Goal: Task Accomplishment & Management: Manage account settings

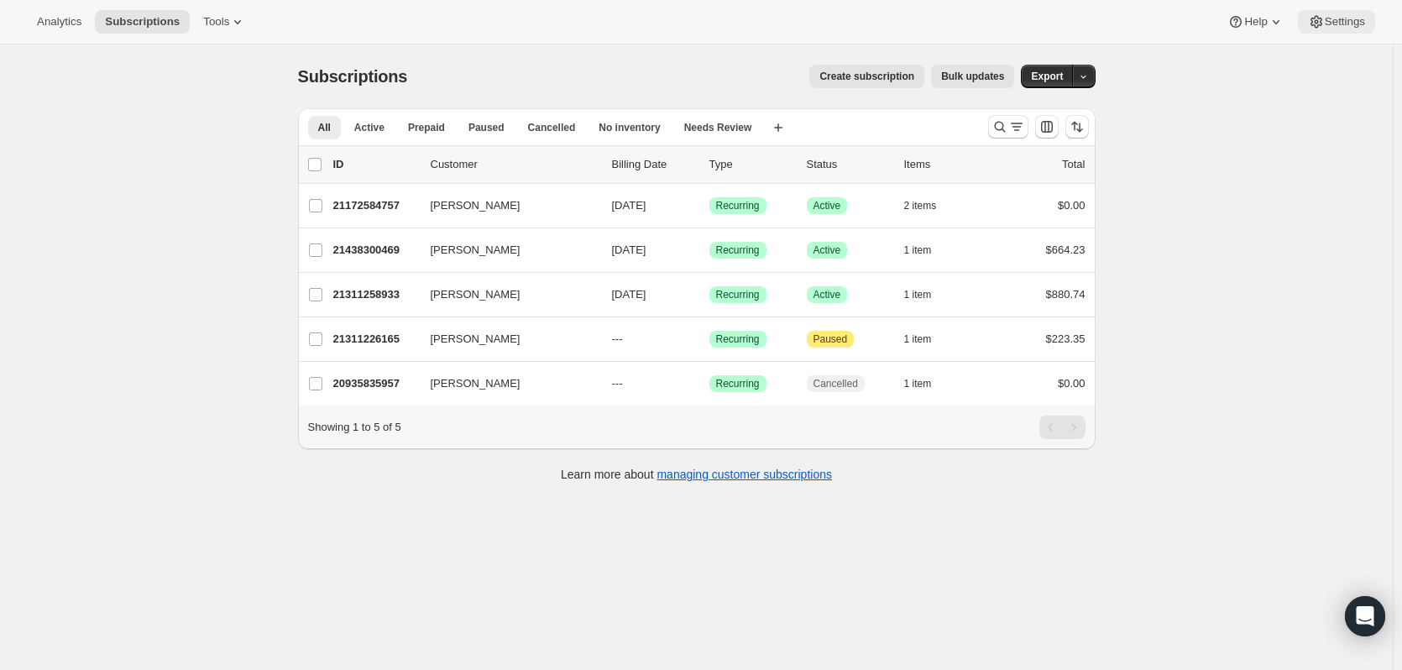
click at [1338, 17] on span "Settings" at bounding box center [1345, 21] width 40 height 13
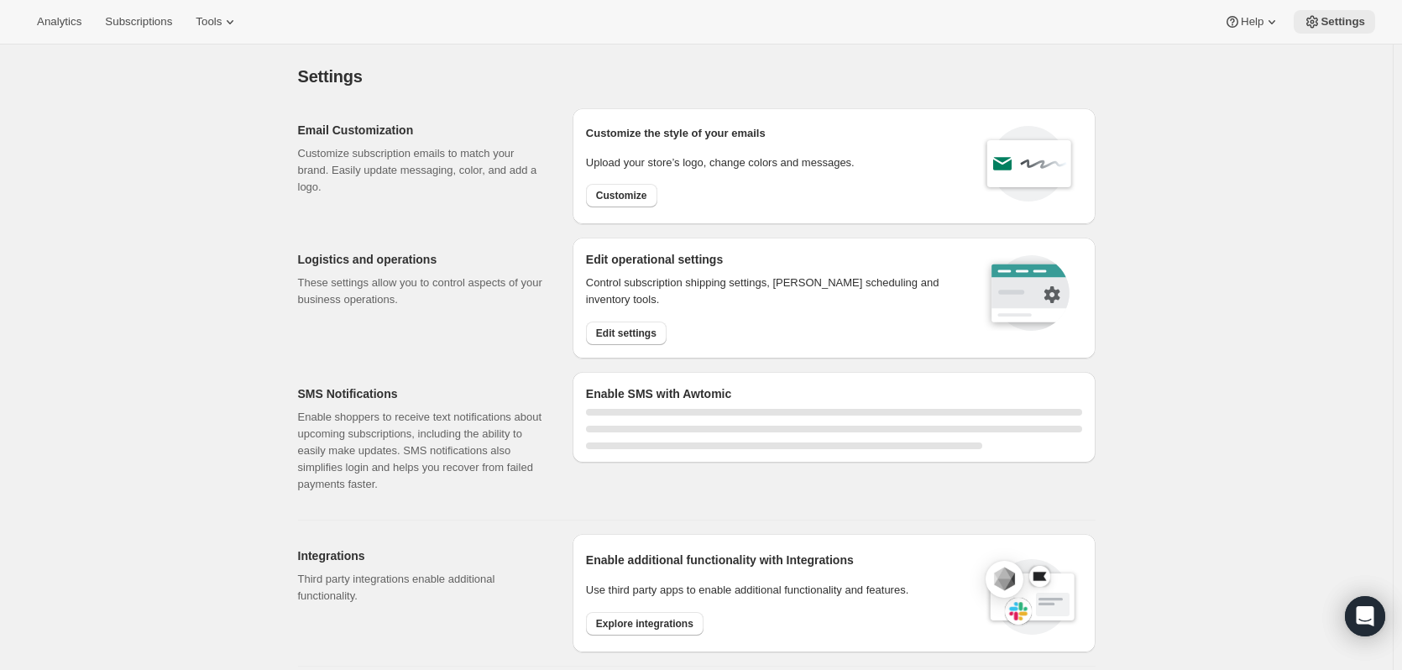
select select "22:00"
select select "09:00"
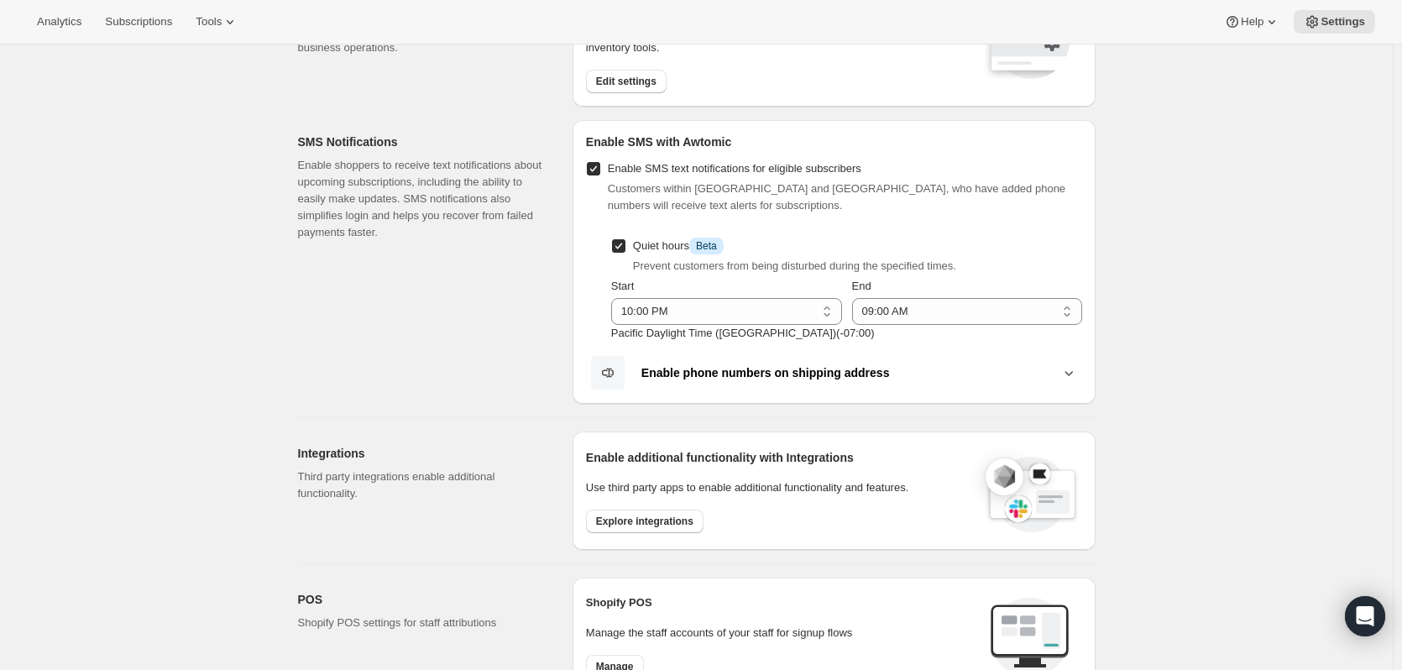
scroll to position [336, 0]
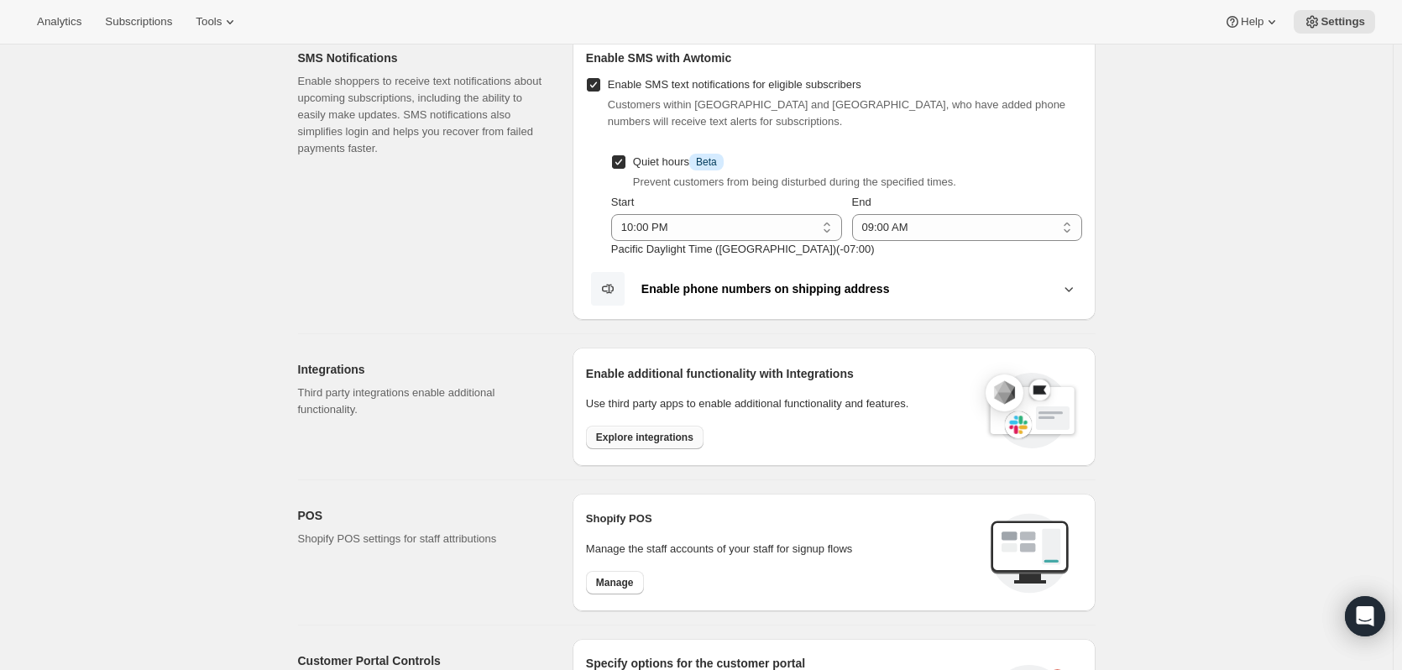
click at [604, 440] on span "Explore integrations" at bounding box center [644, 437] width 97 height 13
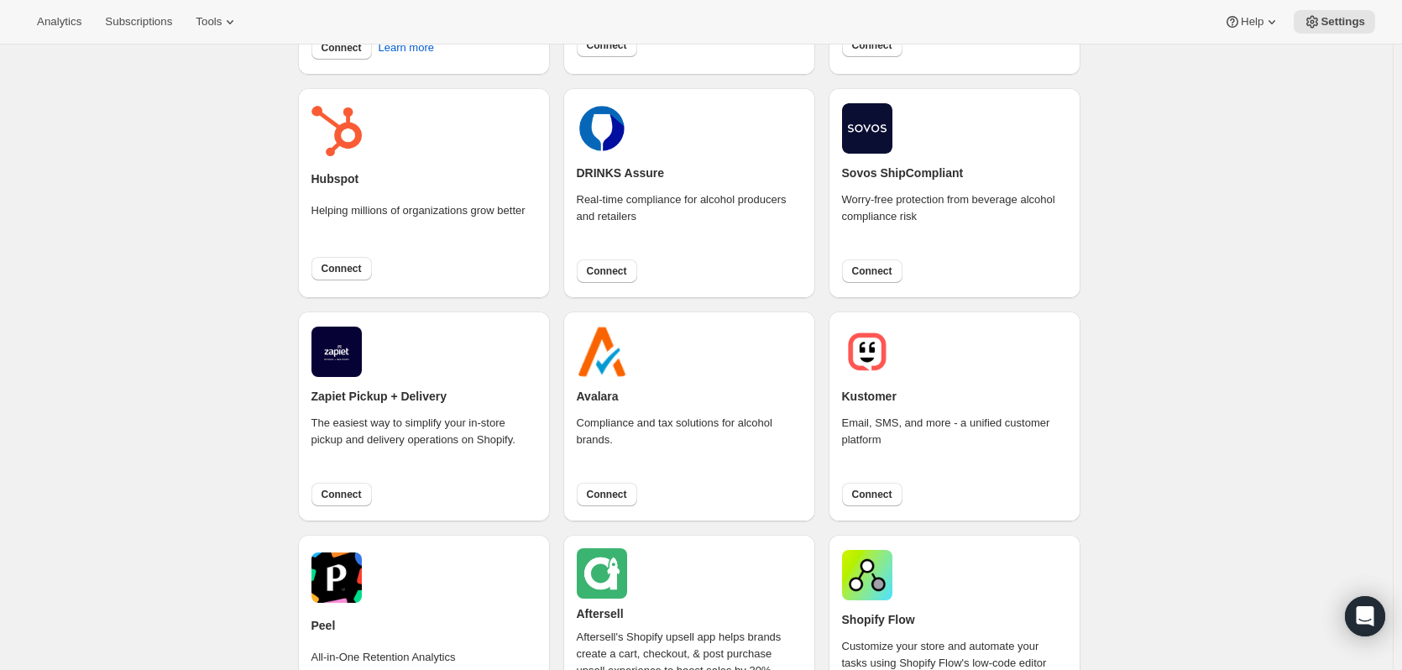
scroll to position [588, 0]
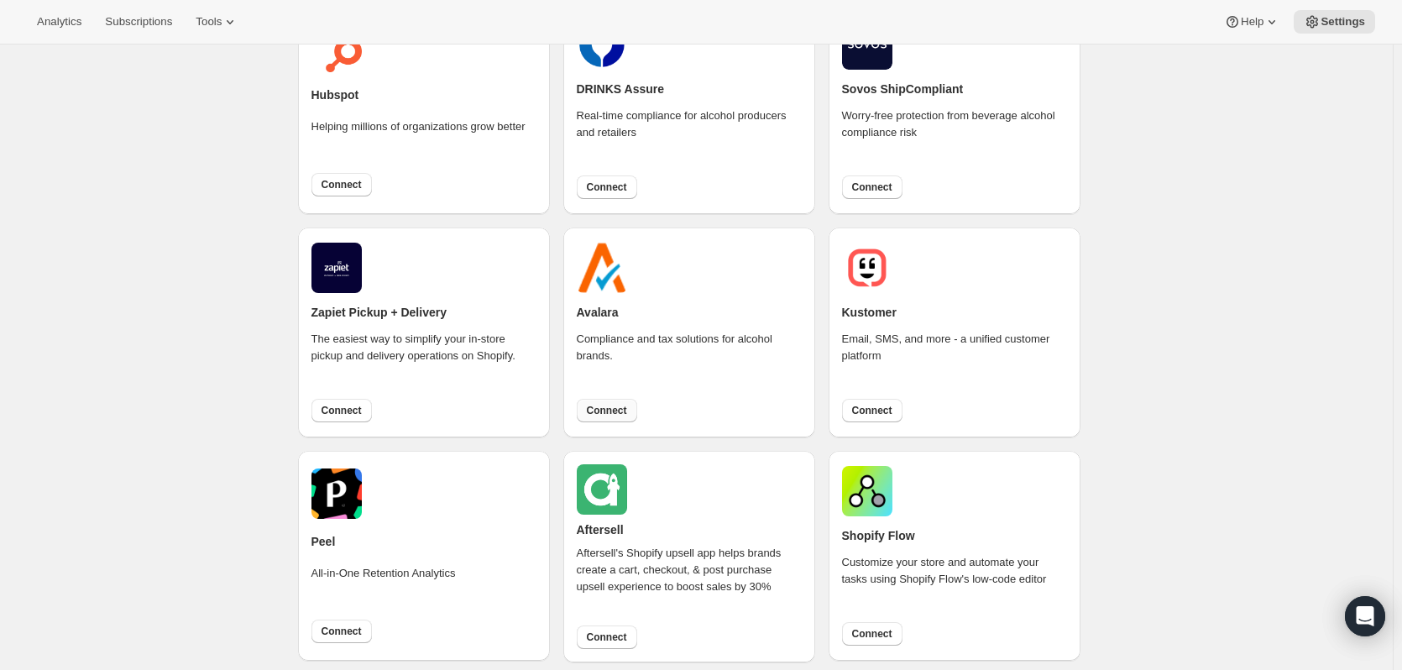
click at [609, 417] on button "Connect" at bounding box center [607, 411] width 60 height 24
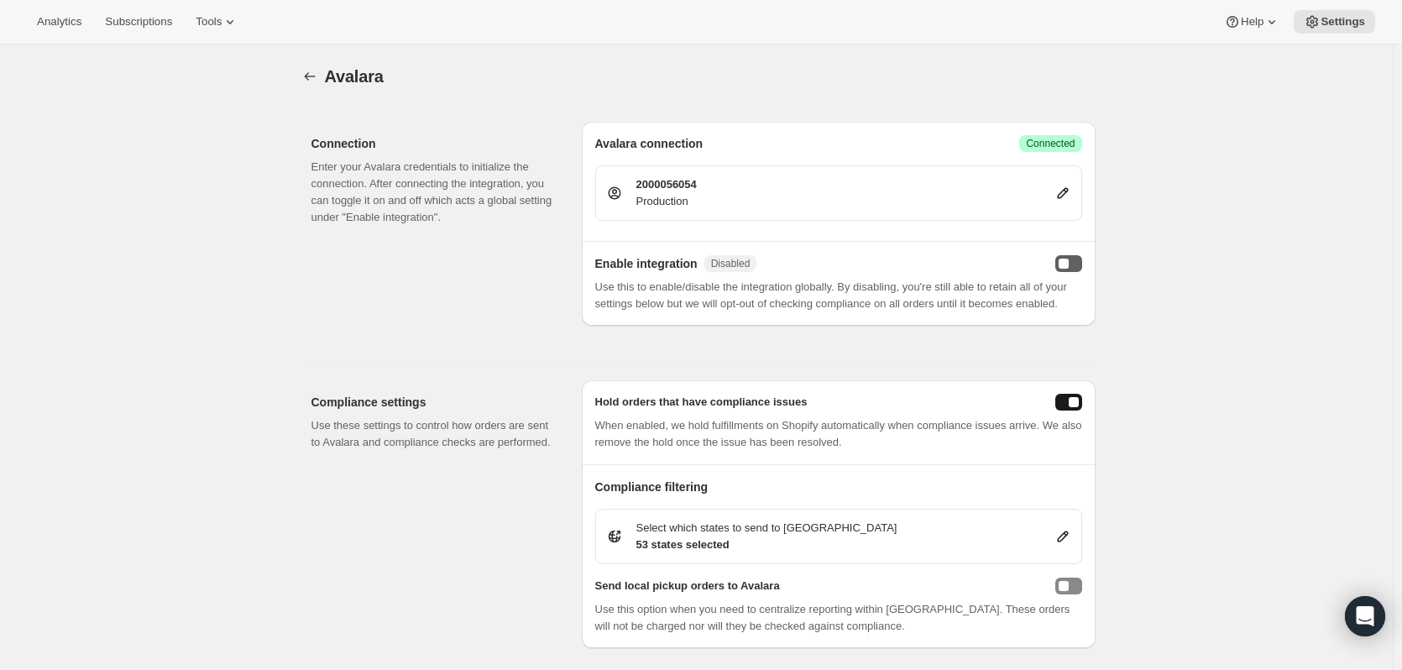
click at [1073, 264] on button "enabled" at bounding box center [1068, 263] width 27 height 17
